Goal: Navigation & Orientation: Find specific page/section

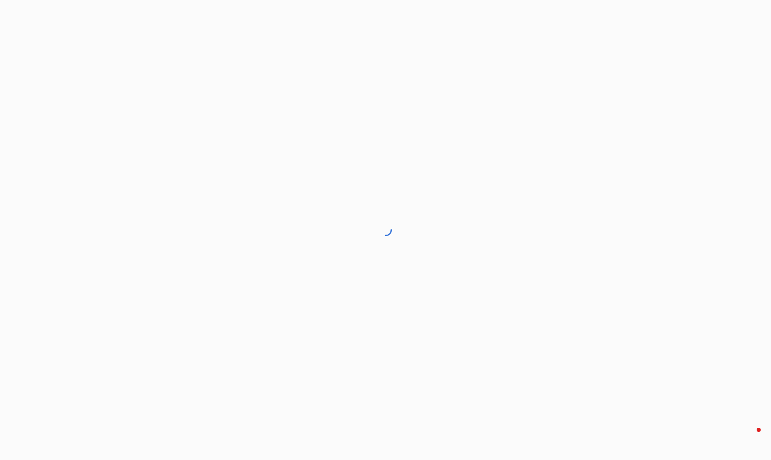
click at [155, 111] on div at bounding box center [385, 230] width 771 height 460
